Goal: Check status

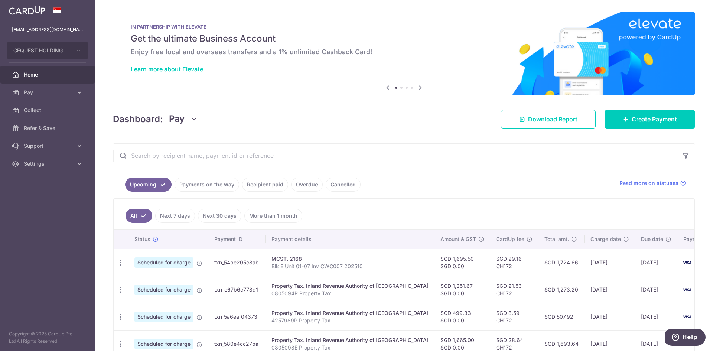
click at [310, 185] on link "Overdue" at bounding box center [307, 185] width 32 height 14
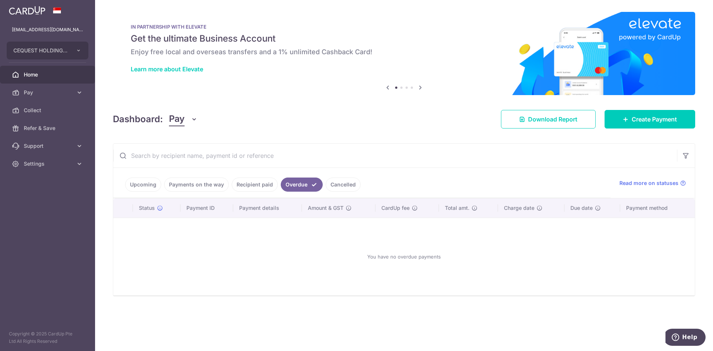
click at [344, 186] on link "Cancelled" at bounding box center [343, 185] width 35 height 14
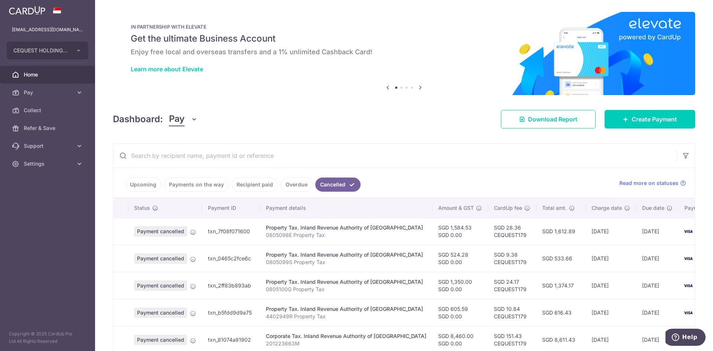
click at [244, 185] on link "Recipient paid" at bounding box center [255, 185] width 46 height 14
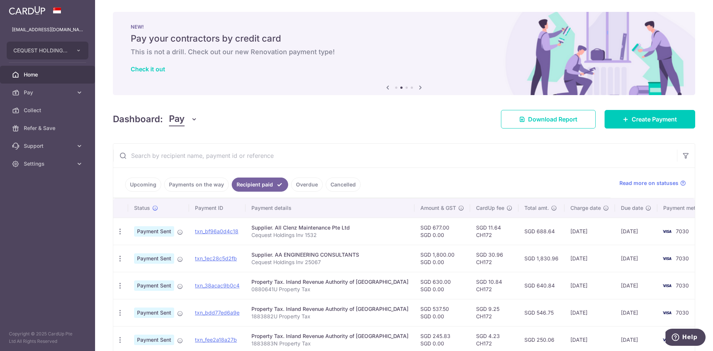
click at [177, 185] on link "Payments on the way" at bounding box center [196, 185] width 65 height 14
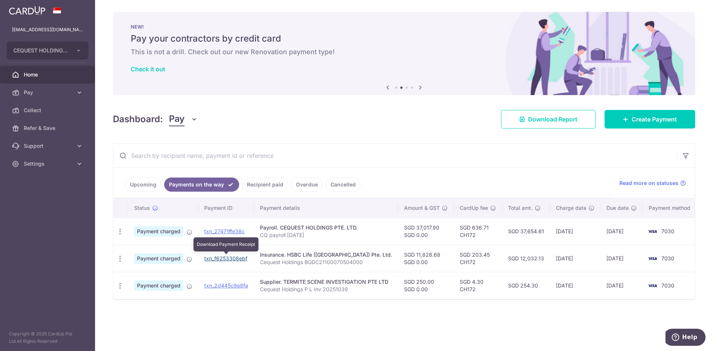
click at [233, 257] on link "txn_f6253308ebf" at bounding box center [225, 258] width 43 height 6
click at [26, 163] on span "Settings" at bounding box center [48, 163] width 49 height 7
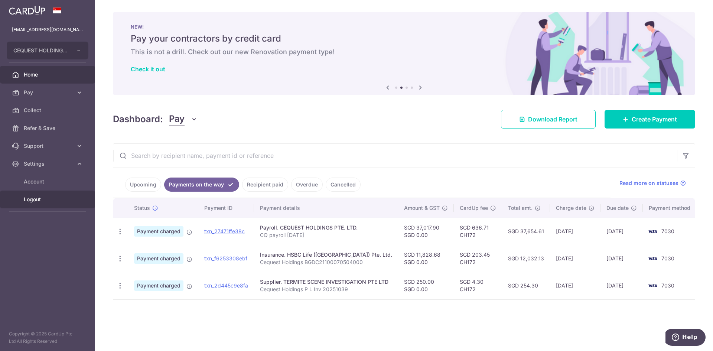
click at [31, 199] on span "Logout" at bounding box center [48, 199] width 49 height 7
